Goal: Task Accomplishment & Management: Manage account settings

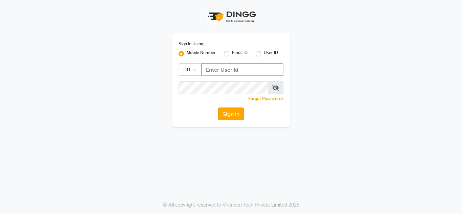
type input "8908110000"
click at [231, 116] on button "Sign In" at bounding box center [231, 114] width 26 height 13
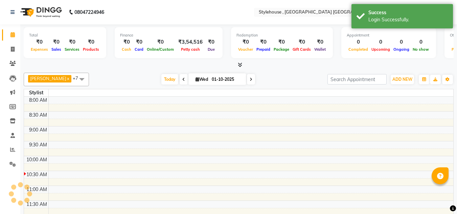
select select "en"
